Goal: Information Seeking & Learning: Understand process/instructions

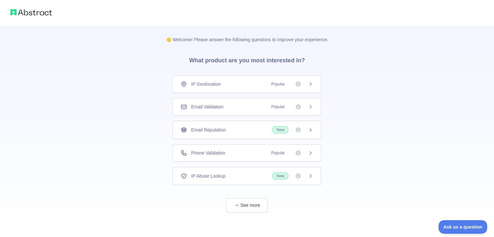
click at [314, 83] on div "IP Geolocation Popular" at bounding box center [246, 84] width 149 height 18
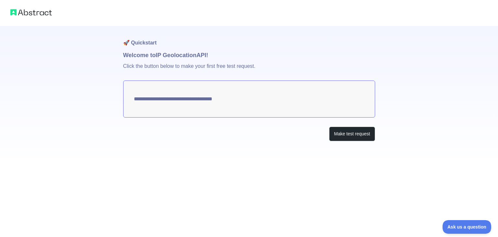
type textarea "**********"
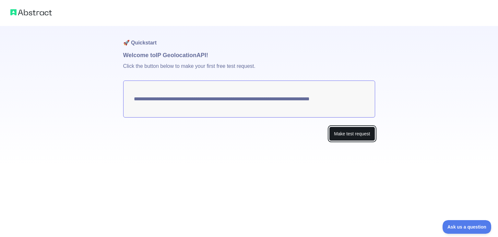
click at [336, 137] on button "Make test request" at bounding box center [352, 134] width 46 height 15
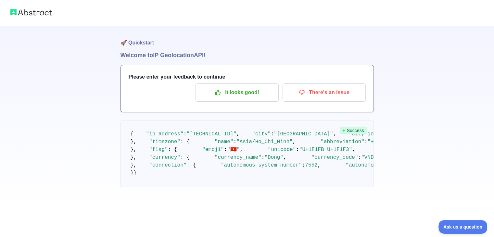
drag, startPoint x: 185, startPoint y: 143, endPoint x: 293, endPoint y: 145, distance: 108.4
click at [293, 145] on pre "{ "ip_address" : "2402:800:63a8:aef5:b4ac:89bc:e8bd:3c44" , "city" : "Ho Chi Mi…" at bounding box center [246, 153] width 253 height 67
copy span "2402:800:63a8:aef5:b4ac:89bc:e8bd:3c44"
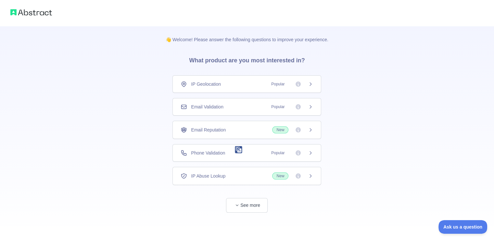
click at [31, 15] on img at bounding box center [31, 12] width 42 height 9
click at [256, 203] on button "See more" at bounding box center [247, 205] width 42 height 15
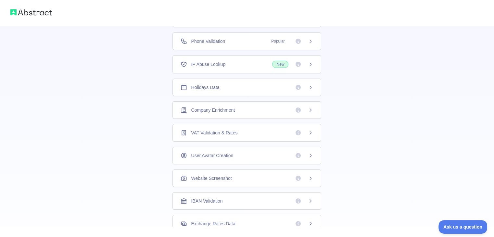
scroll to position [111, 0]
click at [245, 153] on div "User Avatar Creation" at bounding box center [246, 156] width 132 height 6
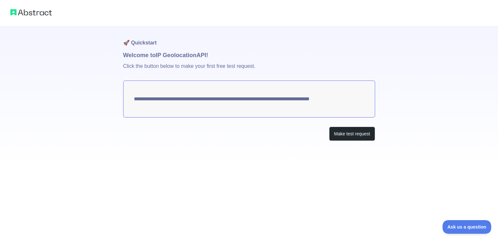
drag, startPoint x: 257, startPoint y: 98, endPoint x: 292, endPoint y: 103, distance: 35.0
click at [292, 103] on textarea "**********" at bounding box center [249, 98] width 252 height 37
click at [343, 139] on button "Make test request" at bounding box center [352, 134] width 46 height 15
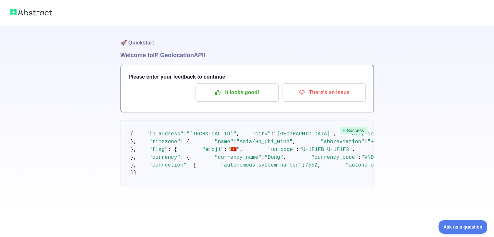
scroll to position [32, 0]
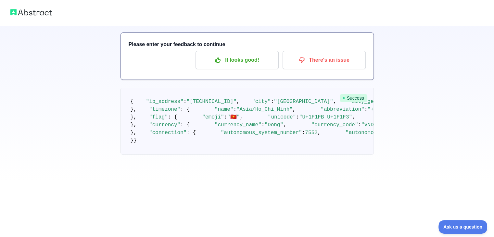
drag, startPoint x: 186, startPoint y: 109, endPoint x: 248, endPoint y: 108, distance: 62.0
click at [236, 104] on span ""2402:800:63a8:aef5:b4ac:89bc:e8bd:3c44"" at bounding box center [211, 102] width 50 height 6
drag, startPoint x: 185, startPoint y: 107, endPoint x: 292, endPoint y: 107, distance: 107.1
click at [236, 104] on span ""2402:800:63a8:aef5:b4ac:89bc:e8bd:3c44"" at bounding box center [211, 102] width 50 height 6
copy span "2402:800:63a8:aef5:b4ac:89bc:e8bd:3c44"
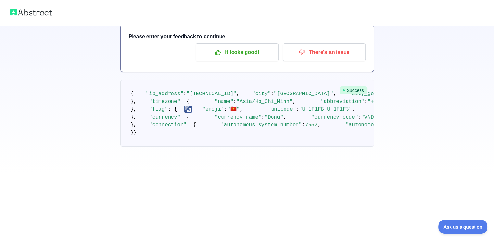
scroll to position [97, 0]
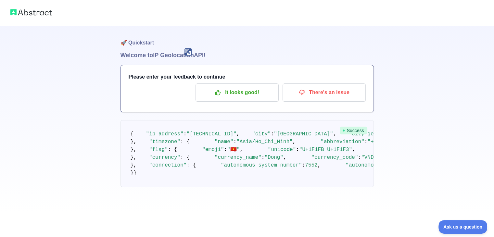
click at [262, 120] on pre "{ "ip_address" : "2402:800:63a8:aef5:b4ac:89bc:e8bd:3c44" , "city" : "Ho Chi Mi…" at bounding box center [246, 153] width 253 height 67
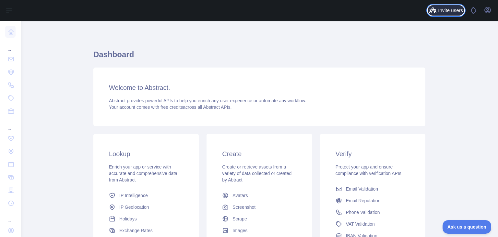
click at [444, 12] on span "Invite users" at bounding box center [450, 10] width 25 height 7
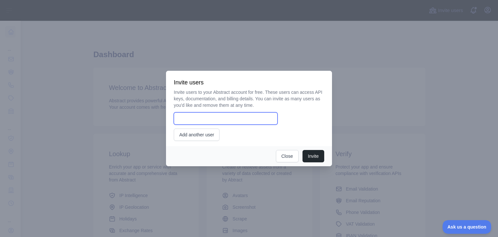
click at [218, 118] on input "email" at bounding box center [226, 118] width 104 height 12
click at [177, 152] on div "Invite Close" at bounding box center [249, 156] width 166 height 20
click at [201, 123] on input "email" at bounding box center [226, 118] width 104 height 12
type input "**********"
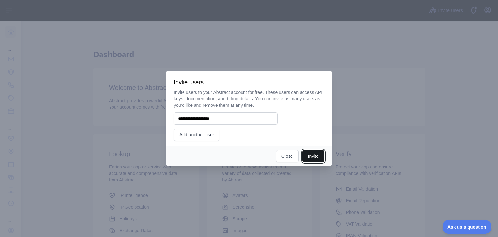
click at [310, 160] on button "Invite" at bounding box center [314, 156] width 22 height 12
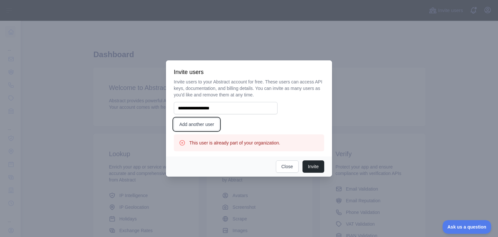
click at [202, 122] on button "Add another user" at bounding box center [197, 124] width 46 height 12
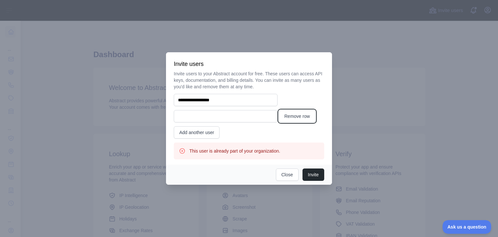
click at [298, 120] on button "Remove row" at bounding box center [297, 116] width 37 height 12
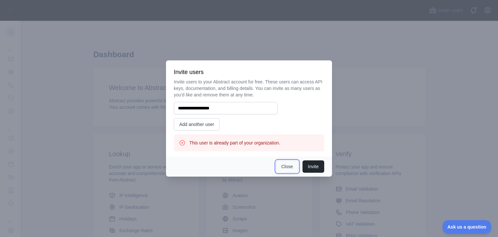
click at [293, 165] on button "Close" at bounding box center [287, 166] width 23 height 12
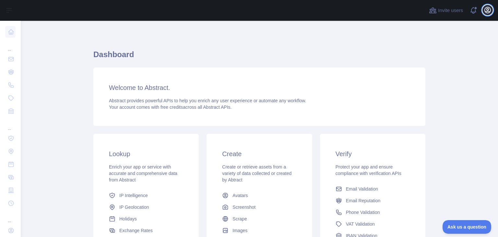
click at [488, 10] on icon "button" at bounding box center [488, 10] width 6 height 6
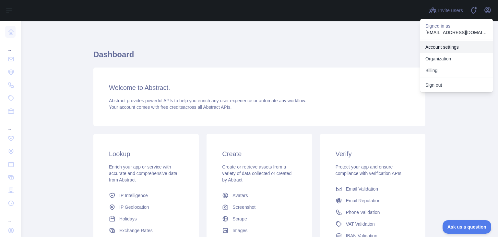
click at [450, 49] on link "Account settings" at bounding box center [457, 47] width 73 height 12
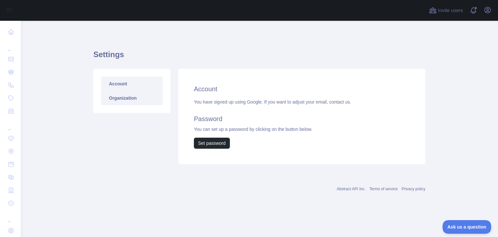
click at [144, 99] on link "Organization" at bounding box center [132, 98] width 62 height 14
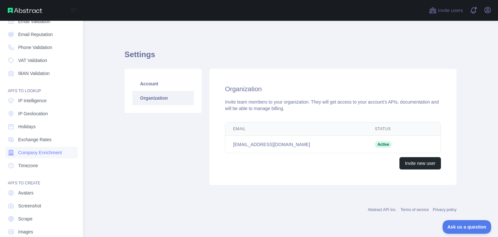
scroll to position [49, 0]
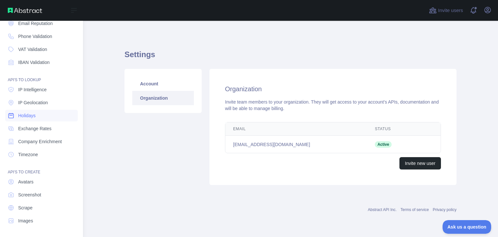
click at [22, 117] on span "Holidays" at bounding box center [27, 115] width 18 height 6
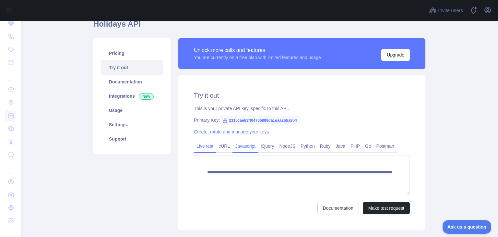
scroll to position [32, 0]
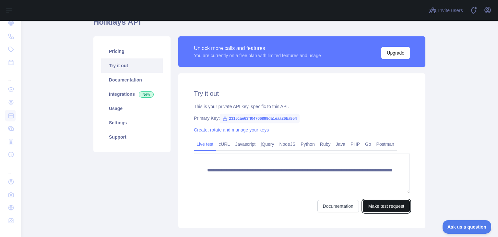
click at [371, 207] on button "Make test request" at bounding box center [386, 206] width 47 height 12
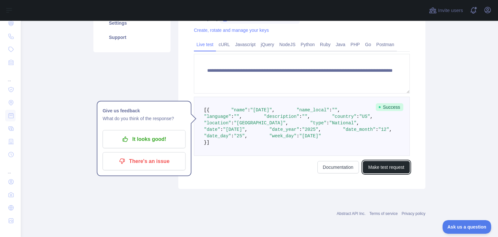
scroll to position [130, 0]
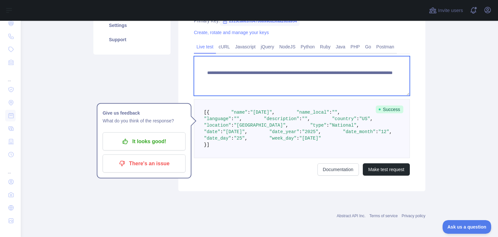
drag, startPoint x: 321, startPoint y: 73, endPoint x: 326, endPoint y: 73, distance: 5.2
click at [326, 73] on textarea "**********" at bounding box center [302, 76] width 216 height 40
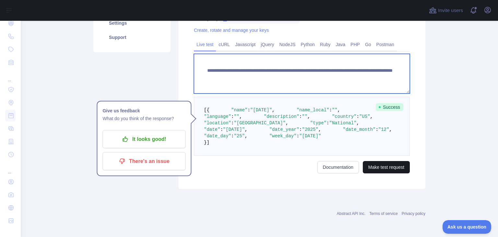
type textarea "**********"
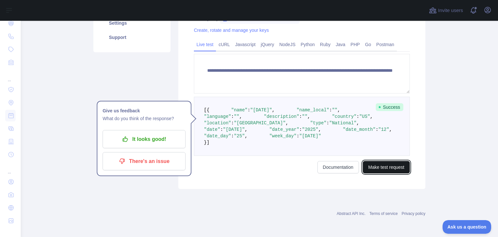
click at [388, 173] on button "Make test request" at bounding box center [386, 167] width 47 height 12
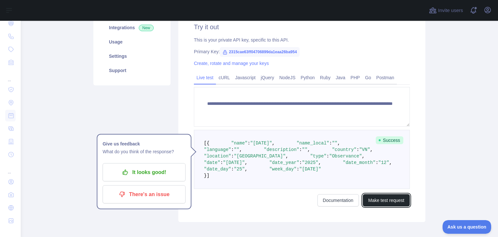
scroll to position [162, 0]
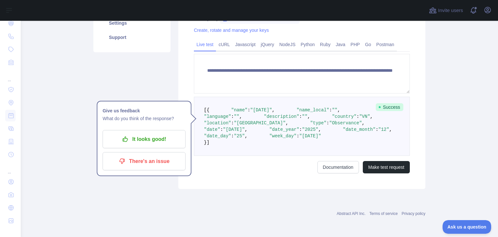
click at [316, 125] on pre "[ { "name" : "[DATE]" , "name_local" : "" , "language" : "" , "description" : "…" at bounding box center [302, 126] width 216 height 59
click at [210, 107] on span at bounding box center [221, 109] width 22 height 5
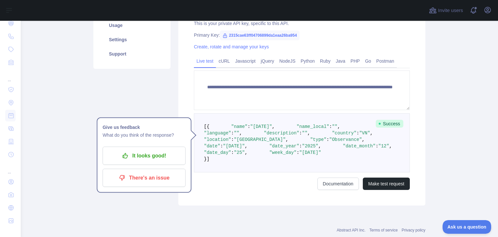
scroll to position [97, 0]
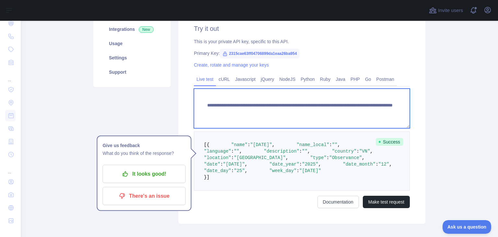
drag, startPoint x: 223, startPoint y: 112, endPoint x: 236, endPoint y: 112, distance: 13.0
click at [236, 112] on textarea "**********" at bounding box center [302, 109] width 216 height 40
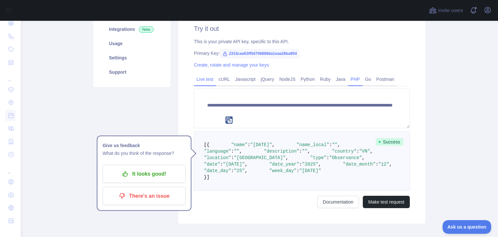
click at [355, 76] on link "PHP" at bounding box center [355, 79] width 15 height 10
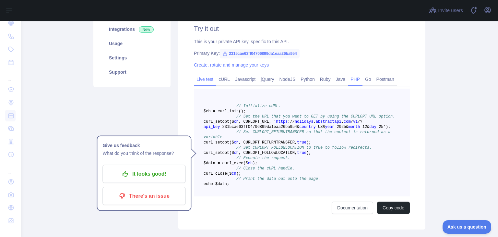
click at [211, 76] on link "Live test" at bounding box center [205, 79] width 22 height 10
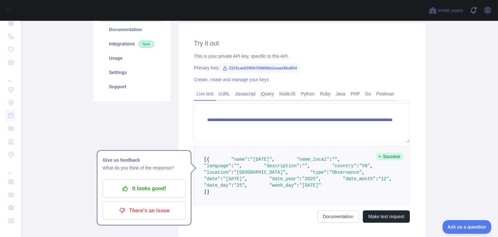
scroll to position [32, 0]
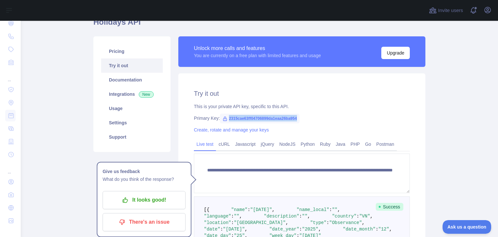
drag, startPoint x: 226, startPoint y: 117, endPoint x: 296, endPoint y: 118, distance: 69.8
click at [296, 118] on span "2315cae63ff04706899da1eaa26ba954" at bounding box center [260, 119] width 80 height 10
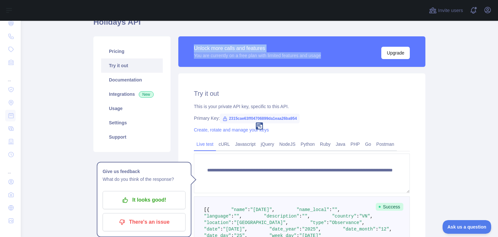
drag, startPoint x: 187, startPoint y: 47, endPoint x: 322, endPoint y: 57, distance: 135.4
click at [331, 56] on div "Unlock more calls and features You are currently on a free plan with limited fe…" at bounding box center [301, 51] width 247 height 31
click at [199, 63] on html "**********" at bounding box center [249, 118] width 498 height 237
click at [196, 62] on img at bounding box center [194, 63] width 7 height 7
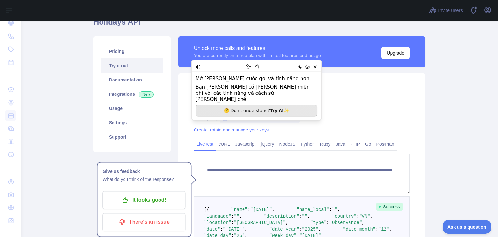
click at [266, 124] on div "**********" at bounding box center [301, 180] width 247 height 215
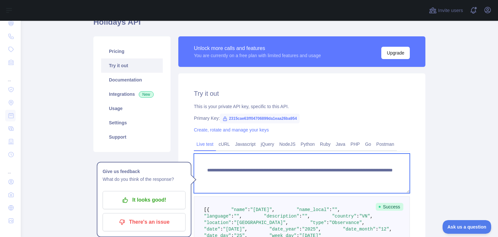
click at [196, 169] on textarea "**********" at bounding box center [302, 173] width 216 height 40
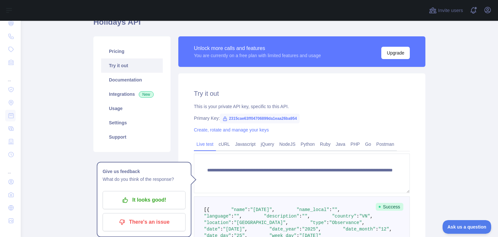
click at [225, 119] on span "2315cae63ff04706899da1eaa26ba954" at bounding box center [260, 119] width 80 height 10
drag, startPoint x: 225, startPoint y: 119, endPoint x: 295, endPoint y: 115, distance: 70.5
click at [295, 115] on span "2315cae63ff04706899da1eaa26ba954" at bounding box center [260, 119] width 80 height 10
copy span "2315cae63ff04706899da1eaa26ba954"
